Goal: Find specific page/section: Find specific page/section

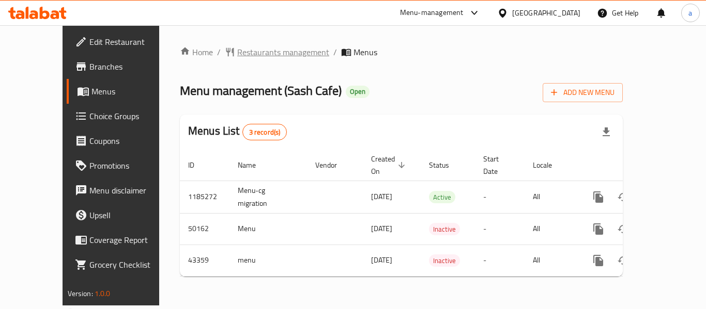
click at [240, 52] on span "Restaurants management" at bounding box center [283, 52] width 92 height 12
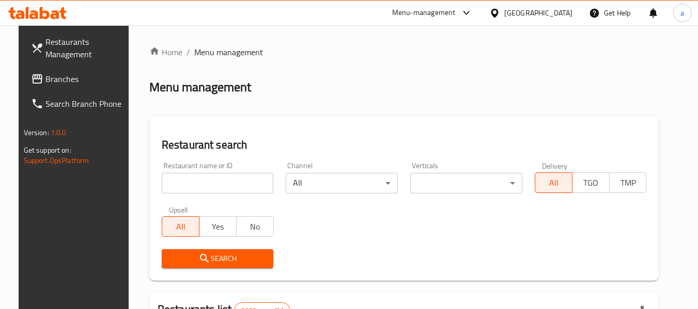
click at [192, 175] on input "search" at bounding box center [218, 183] width 112 height 21
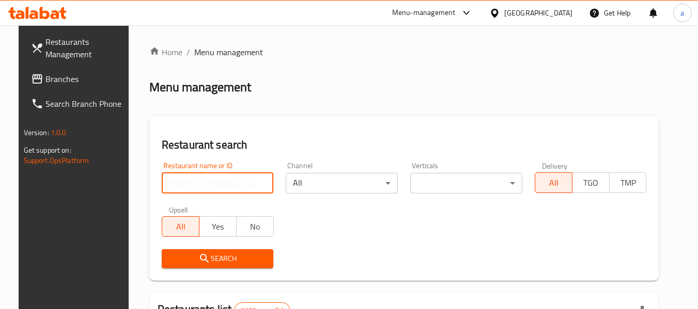
paste input "22443"
type input "22443"
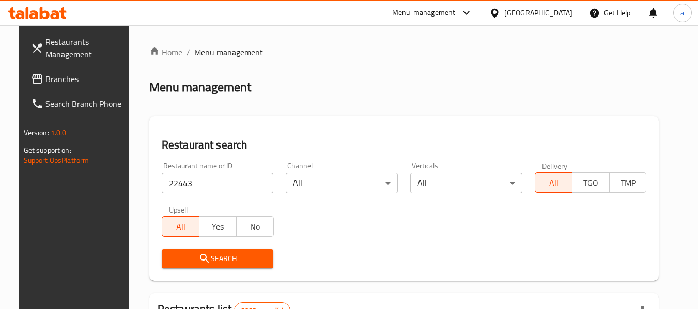
click at [213, 256] on span "Search" at bounding box center [218, 259] width 96 height 13
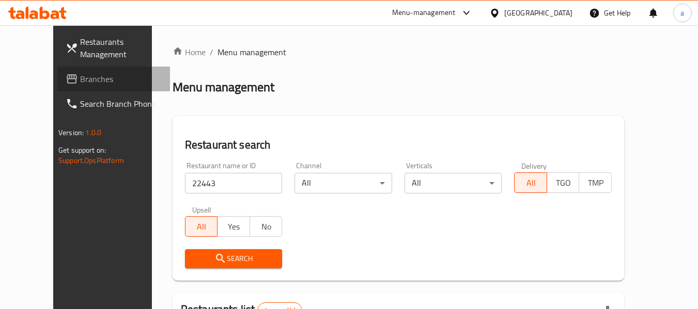
click at [80, 73] on span "Branches" at bounding box center [121, 79] width 82 height 12
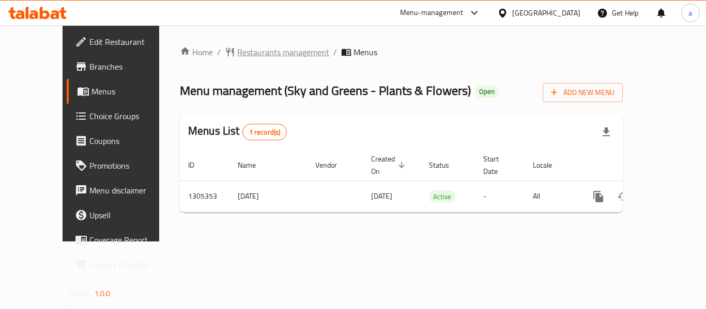
click at [246, 55] on span "Restaurants management" at bounding box center [283, 52] width 92 height 12
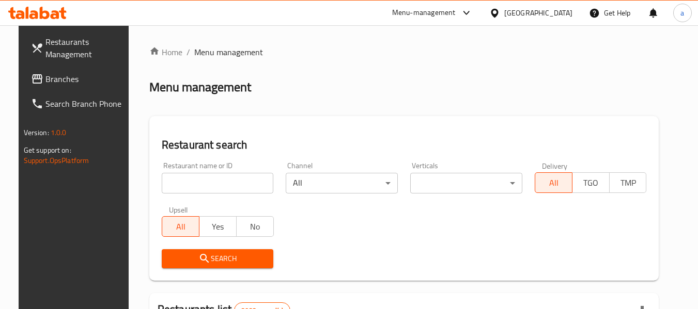
scroll to position [52, 0]
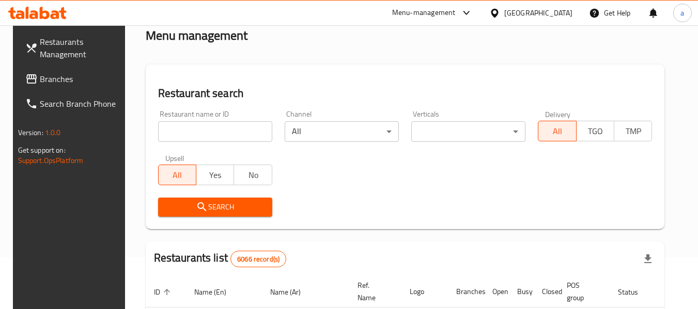
click at [226, 135] on input "search" at bounding box center [215, 131] width 114 height 21
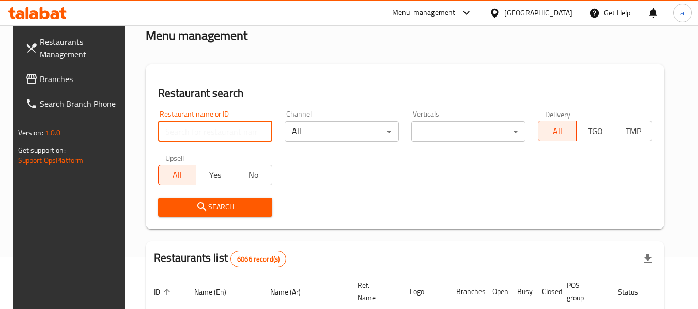
paste input "703662"
type input "703662"
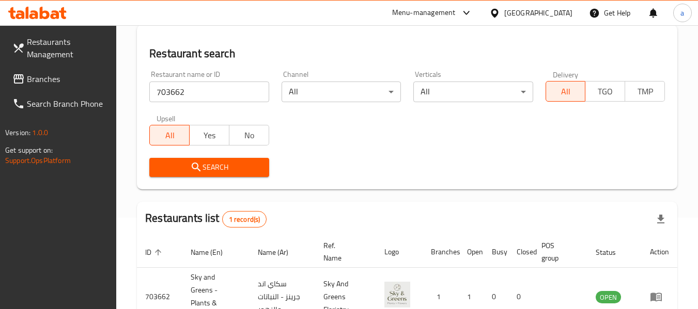
scroll to position [0, 0]
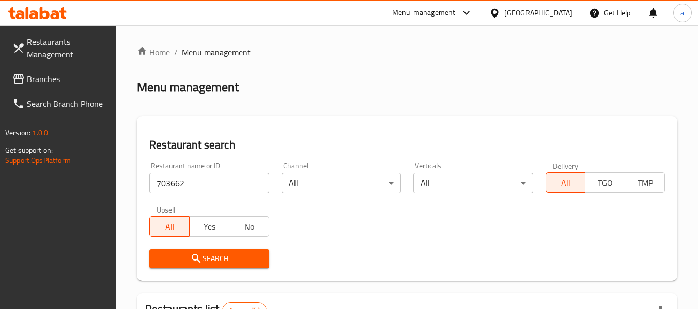
click at [79, 43] on span "Restaurants Management" at bounding box center [68, 48] width 82 height 25
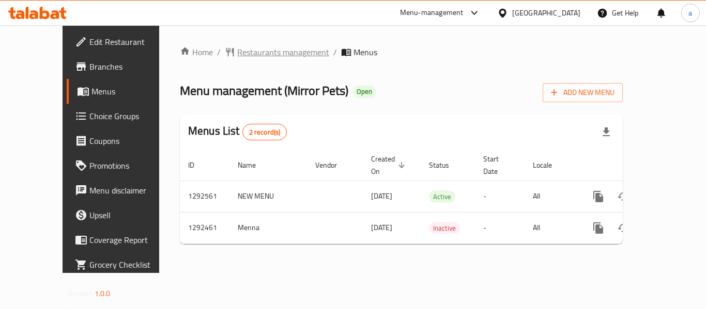
click at [237, 54] on span "Restaurants management" at bounding box center [283, 52] width 92 height 12
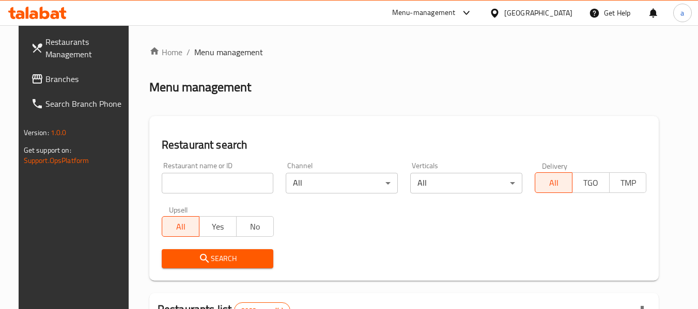
click at [219, 184] on input "search" at bounding box center [218, 183] width 112 height 21
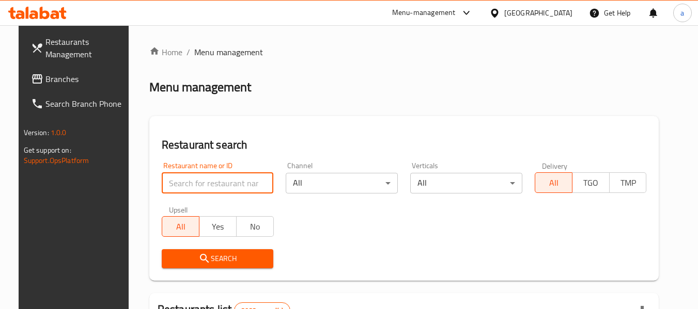
click at [219, 184] on input "search" at bounding box center [218, 183] width 112 height 21
paste input "699002"
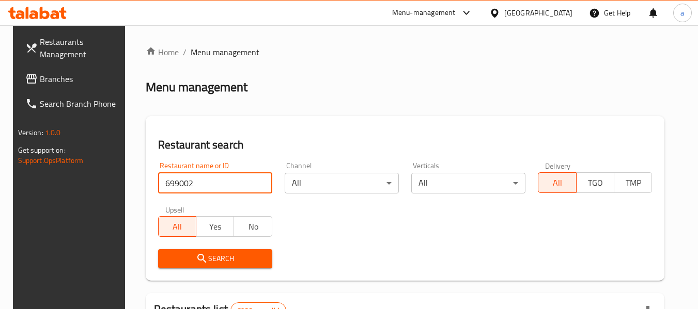
type input "699002"
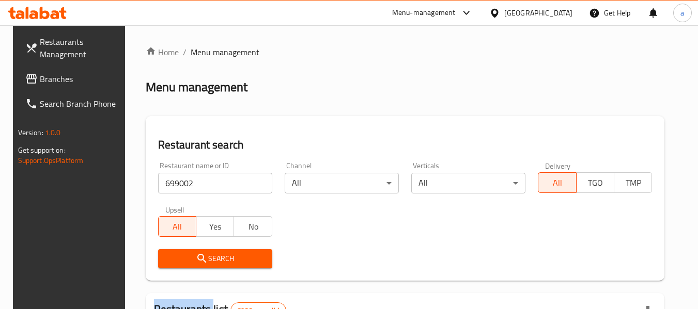
click at [226, 269] on div "Search" at bounding box center [215, 259] width 127 height 32
click at [225, 259] on span "Search" at bounding box center [215, 259] width 98 height 13
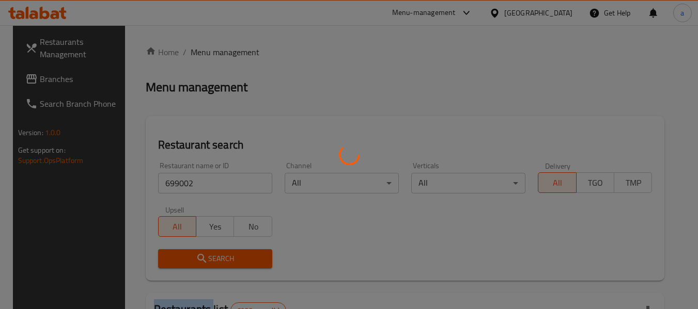
click at [225, 259] on div at bounding box center [349, 154] width 698 height 309
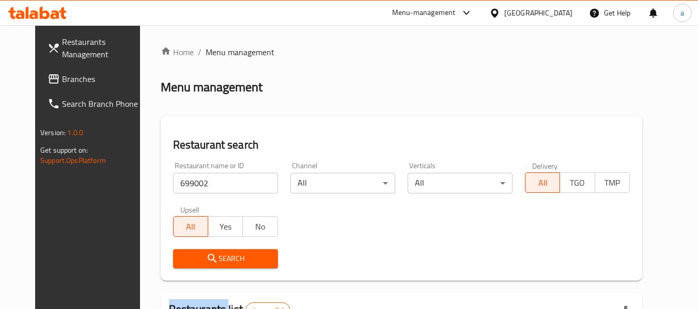
click at [62, 53] on span "Restaurants Management" at bounding box center [103, 48] width 82 height 25
